Goal: Find specific page/section

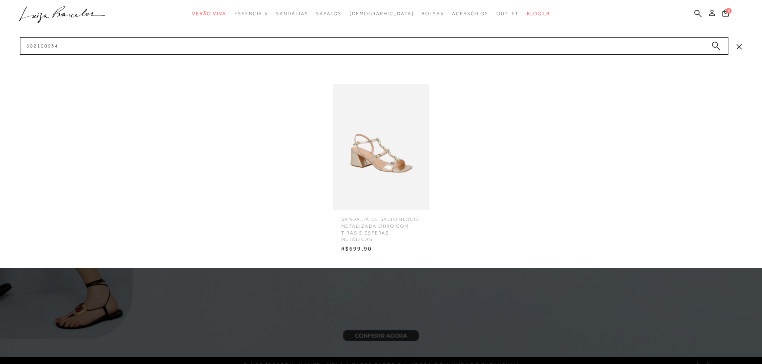
type input "602100934"
click at [401, 178] on img at bounding box center [381, 147] width 96 height 126
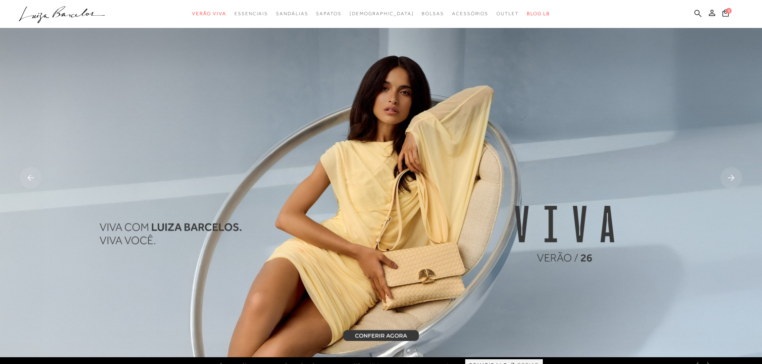
click at [696, 13] on icon at bounding box center [697, 14] width 7 height 8
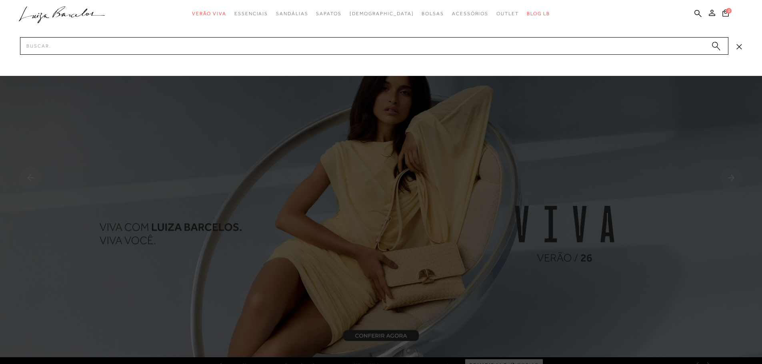
click at [210, 34] on div at bounding box center [381, 38] width 762 height 76
click at [21, 45] on input "Pesquisar" at bounding box center [374, 46] width 708 height 18
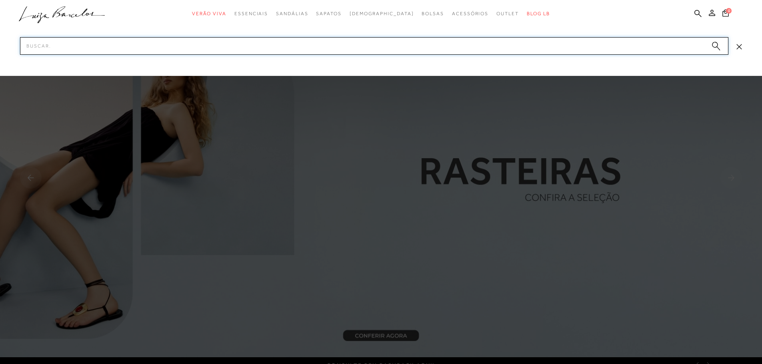
paste input "7777087124UN"
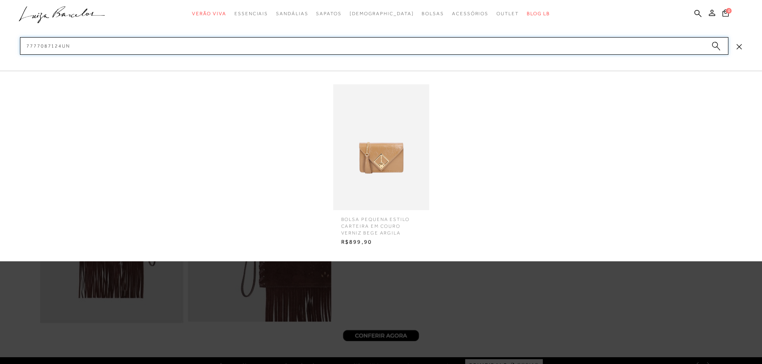
type input "7777087124UN"
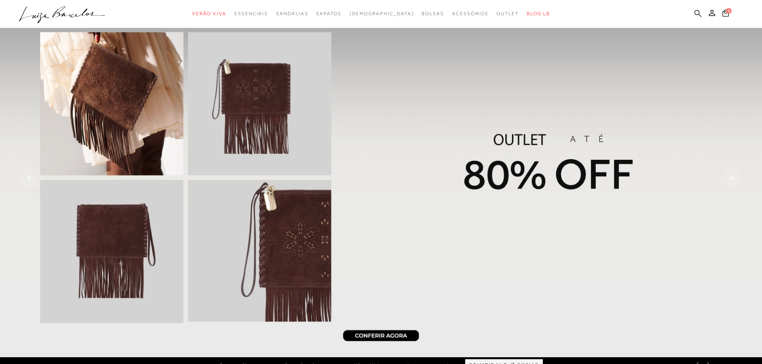
click at [699, 12] on icon at bounding box center [697, 13] width 7 height 7
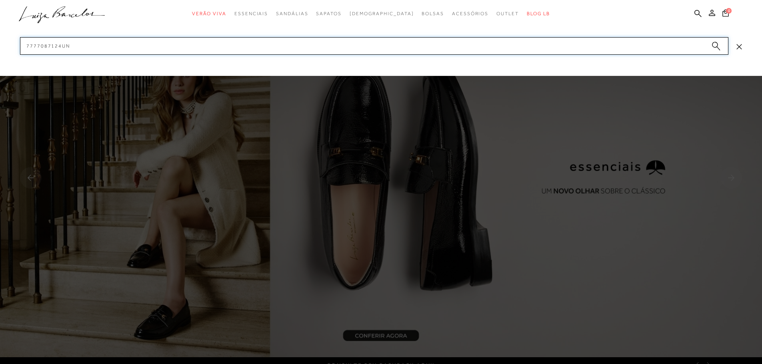
drag, startPoint x: 77, startPoint y: 48, endPoint x: 24, endPoint y: 45, distance: 52.5
click at [24, 45] on input "7777087124UN" at bounding box center [374, 46] width 708 height 18
paste input "14170004137"
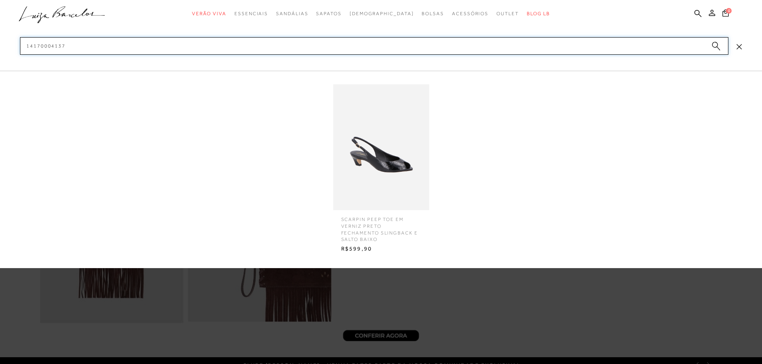
type input "14170004137"
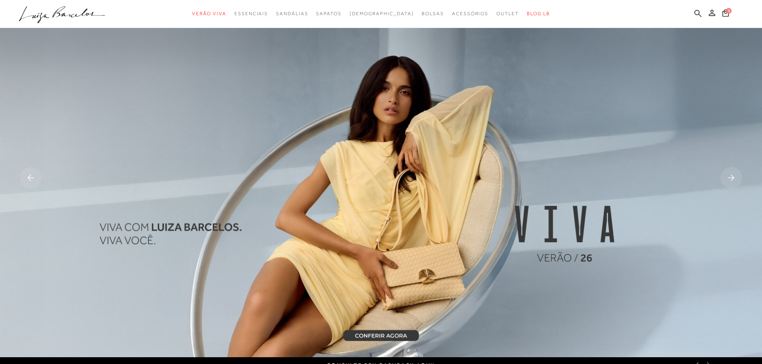
click at [697, 12] on icon at bounding box center [697, 14] width 7 height 8
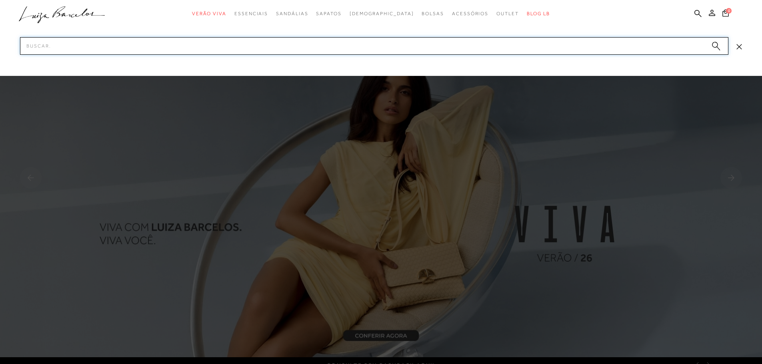
click at [292, 48] on input "Pesquisar" at bounding box center [374, 46] width 708 height 18
